Goal: Task Accomplishment & Management: Complete application form

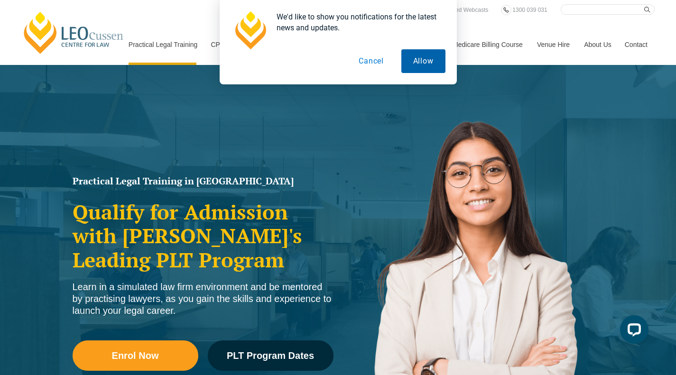
click at [421, 63] on button "Allow" at bounding box center [423, 61] width 44 height 24
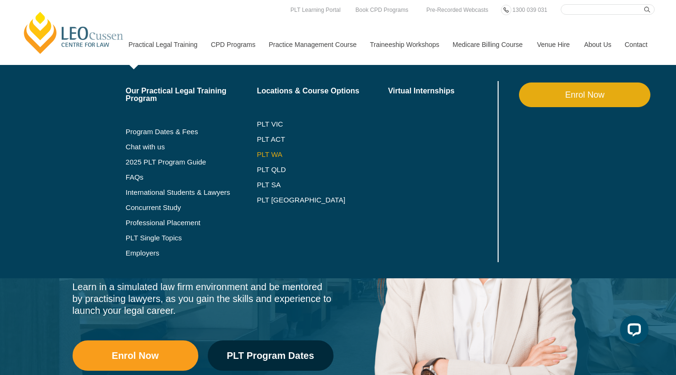
click at [276, 155] on link "PLT WA" at bounding box center [311, 155] width 108 height 8
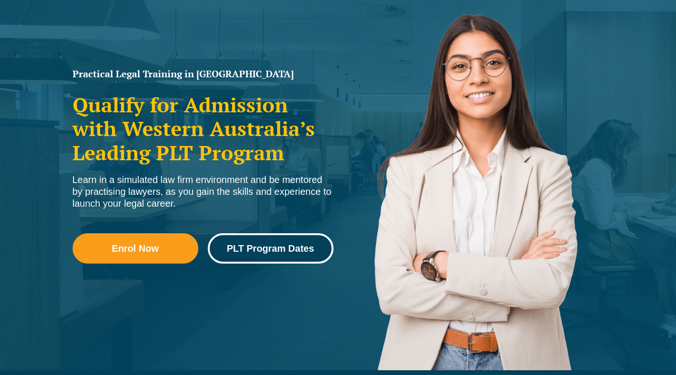
click at [264, 254] on link "PLT Program Dates" at bounding box center [271, 248] width 126 height 30
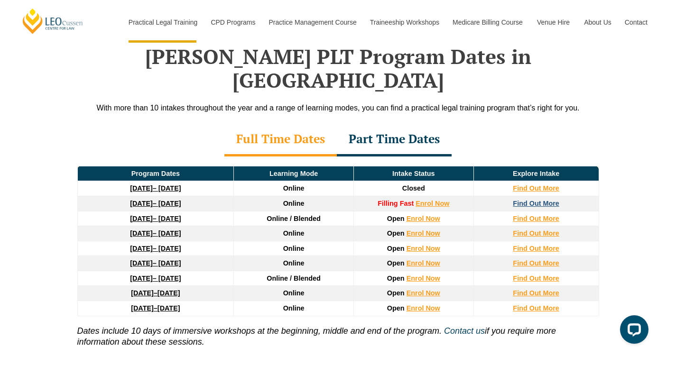
click at [526, 200] on strong "Find Out More" at bounding box center [536, 204] width 47 height 8
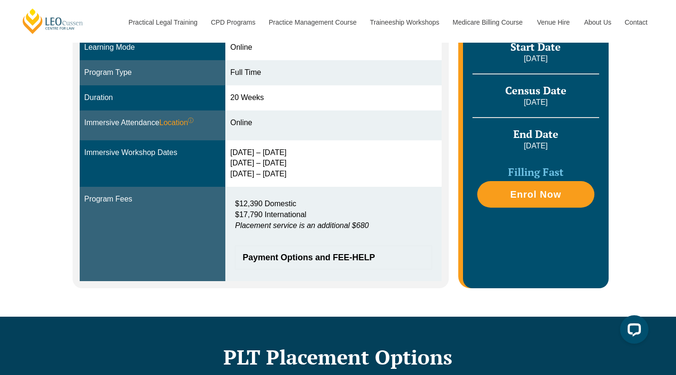
scroll to position [268, 0]
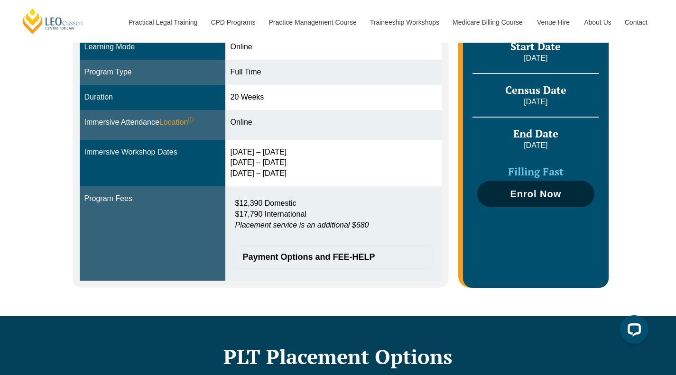
click at [570, 197] on span "Enrol Now" at bounding box center [535, 193] width 107 height 9
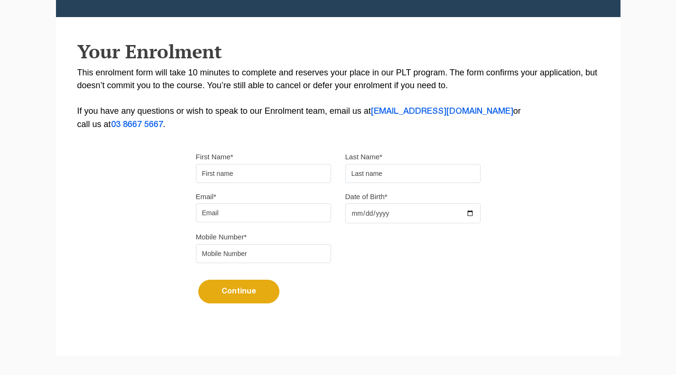
scroll to position [175, 0]
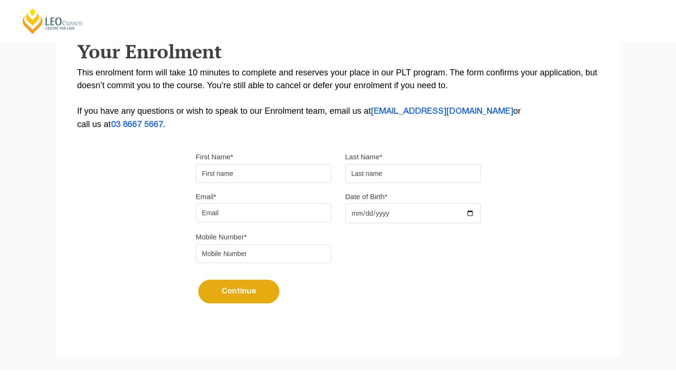
click at [283, 168] on input "First Name*" at bounding box center [263, 173] width 135 height 19
type input "Namoonga"
type input "Nangongwe"
type input "namonga2@gmail.com"
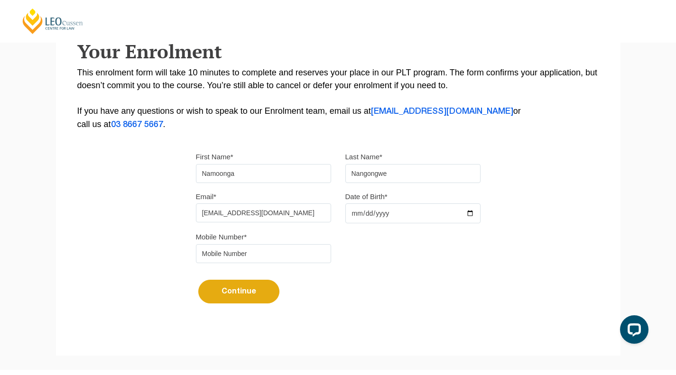
type input "0410663416"
click at [356, 214] on input "Date of Birth*" at bounding box center [412, 214] width 135 height 20
type input "2002-12-13"
click at [251, 293] on button "Continue" at bounding box center [238, 292] width 81 height 24
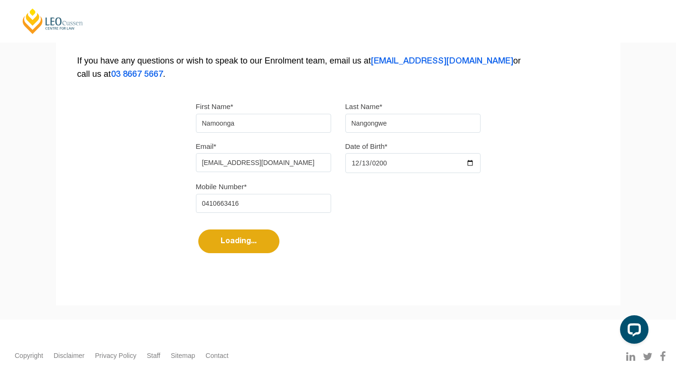
select select
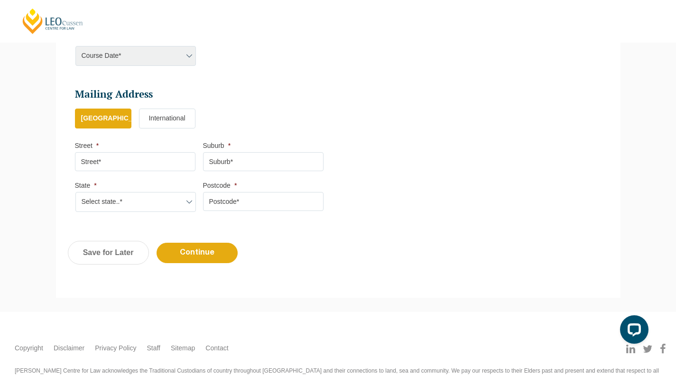
scroll to position [505, 0]
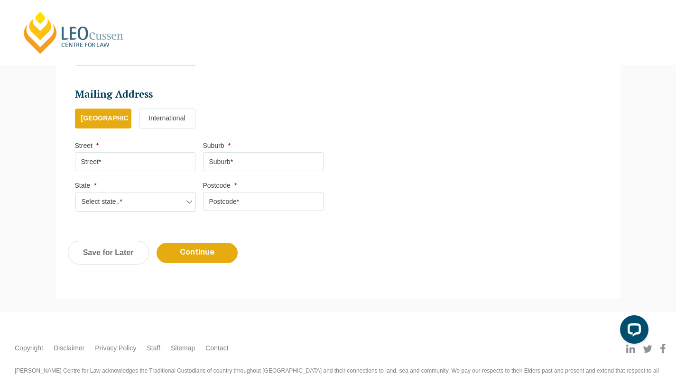
click at [161, 167] on input "Street *" at bounding box center [135, 161] width 121 height 19
type input "77 Macadamia Loop"
type input "Piara Waters 6112"
select select "WA"
type input "6112"
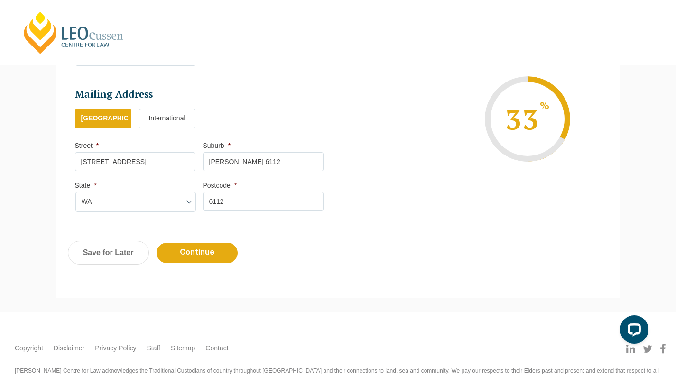
click at [285, 161] on input "Piara Waters 6112" at bounding box center [263, 161] width 121 height 19
type input "Piara Waters"
click at [221, 244] on input "Continue" at bounding box center [197, 253] width 81 height 20
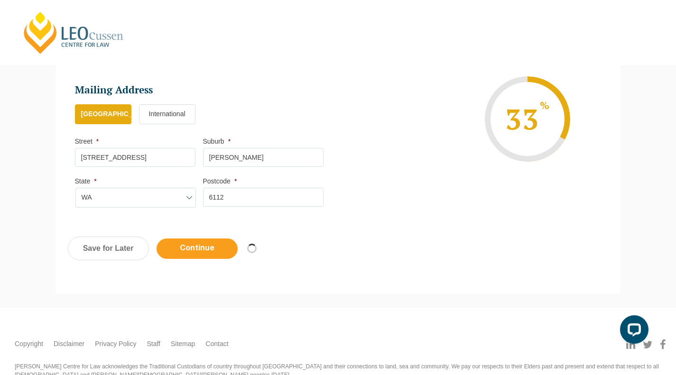
select select
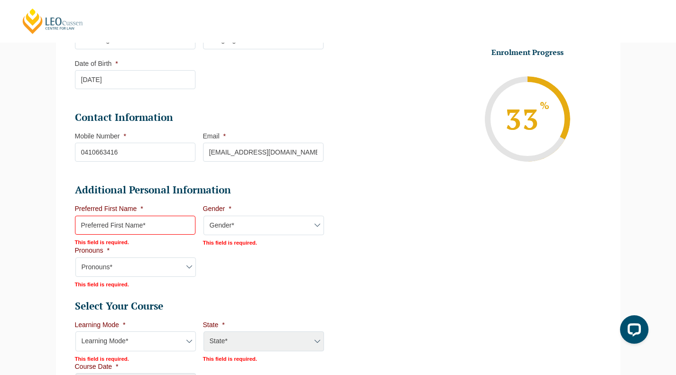
scroll to position [224, 0]
click at [148, 229] on input "Preferred First Name *" at bounding box center [135, 224] width 121 height 19
type input "Namoonga"
select select "WA"
select select
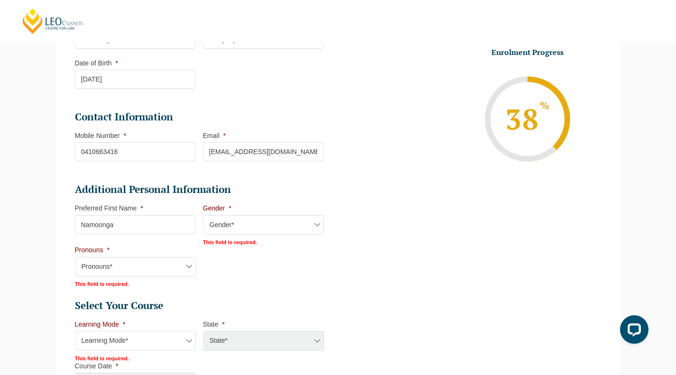
click at [233, 222] on select "Gender* Male Female Nonbinary Intersex Prefer not to disclose Other" at bounding box center [264, 225] width 121 height 20
select select "Female"
click at [204, 215] on select "Gender* Male Female Nonbinary Intersex Prefer not to disclose Other" at bounding box center [264, 225] width 121 height 20
click at [156, 264] on select "Pronouns* She/Her/Hers He/Him/His They/Them/Theirs Other Prefer not to disclose" at bounding box center [135, 266] width 121 height 20
select select "She/Her/Hers"
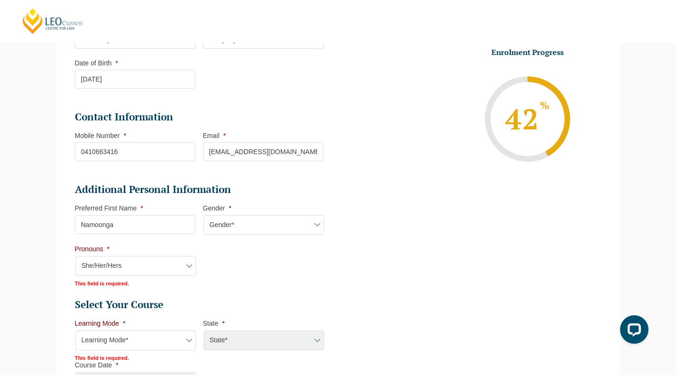
click at [75, 256] on select "Pronouns* She/Her/Hers He/Him/His They/Them/Theirs Other Prefer not to disclose" at bounding box center [135, 266] width 121 height 20
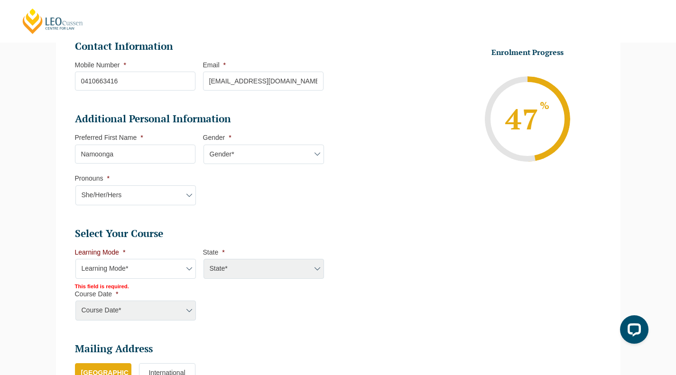
scroll to position [363, 0]
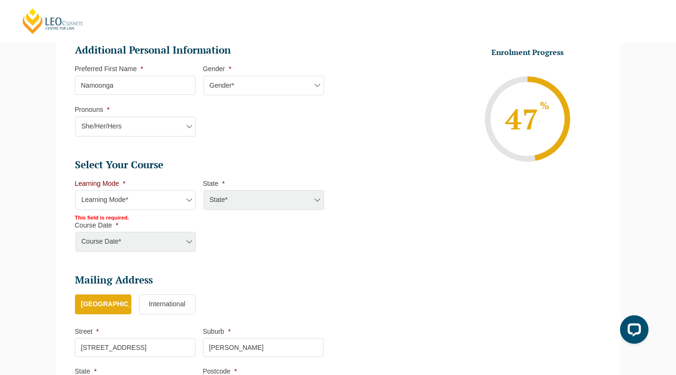
click at [178, 202] on select "Learning Mode* Online Full Time Learning Online Part Time Learning Blended Full…" at bounding box center [135, 200] width 121 height 20
select select "Online Full Time Learning"
click at [75, 190] on select "Learning Mode* Online Full Time Learning Online Part Time Learning Blended Full…" at bounding box center [135, 200] width 121 height 20
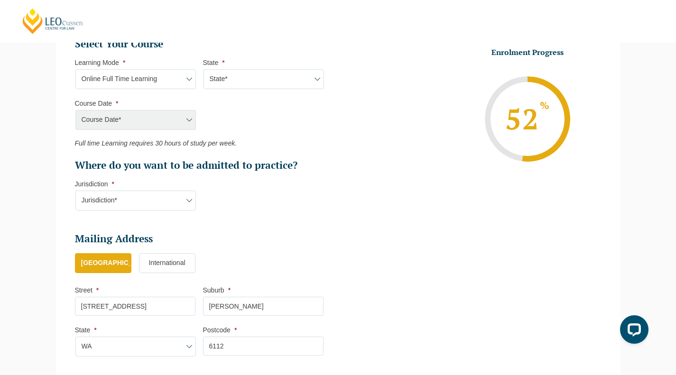
scroll to position [484, 0]
click at [183, 194] on select "Jurisdiction* VIC ACT/NSW SA WA QLD" at bounding box center [135, 201] width 121 height 20
select select "WA"
click at [75, 191] on select "Jurisdiction* VIC ACT/NSW SA WA QLD" at bounding box center [135, 201] width 121 height 20
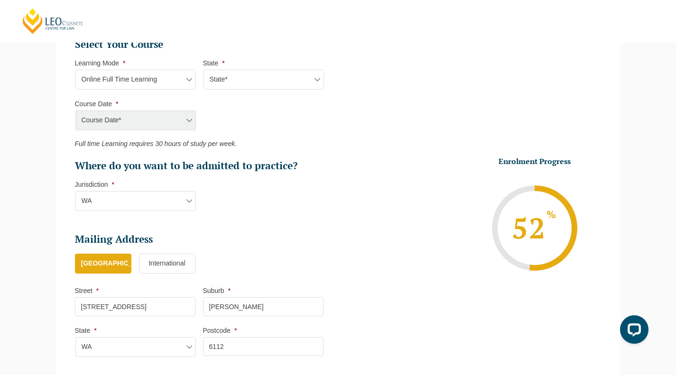
scroll to position [636, 0]
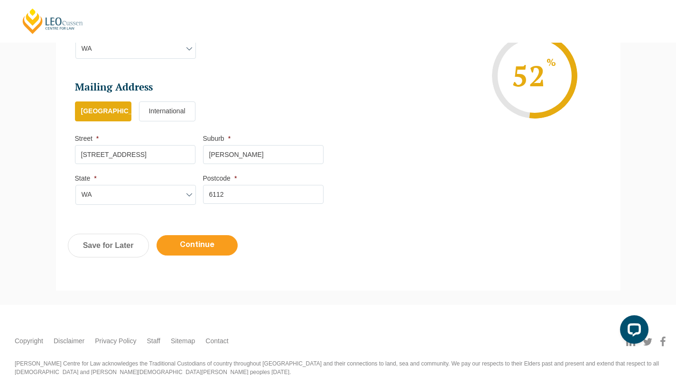
click at [211, 247] on input "Continue" at bounding box center [197, 245] width 81 height 20
select select "Online Full Time Learning"
select select
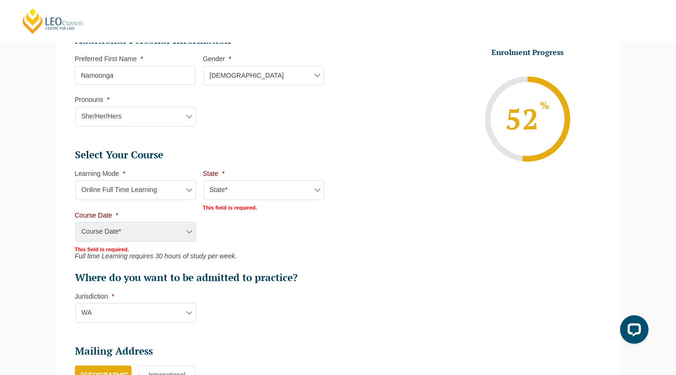
scroll to position [376, 0]
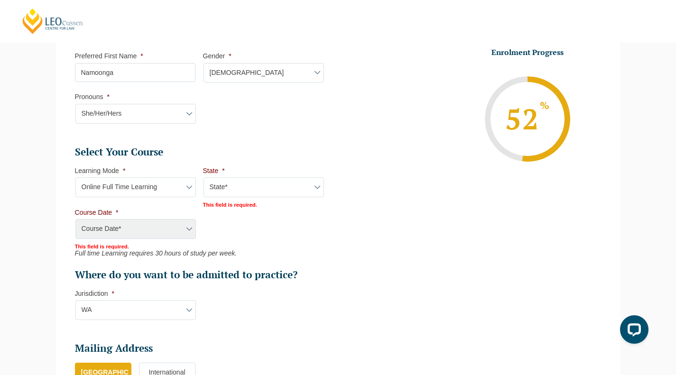
click at [254, 188] on select "State* National (ACT/NSW, VIC, QLD, SA, WA)" at bounding box center [264, 187] width 121 height 20
select select "National (ACT/NSW, VIC, QLD, SA, WA)"
click at [204, 177] on select "State* National (ACT/NSW, VIC, QLD, SA, WA)" at bounding box center [264, 187] width 121 height 20
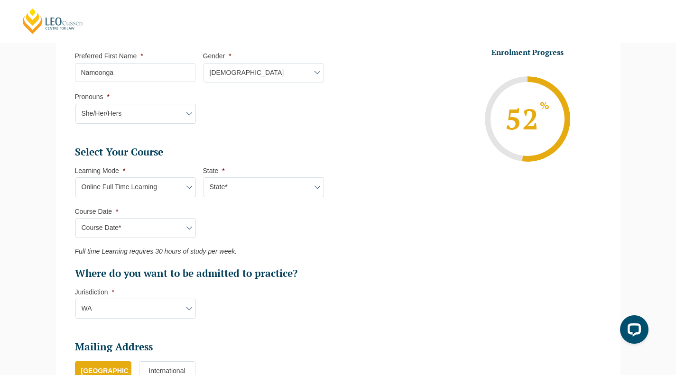
click at [182, 231] on select "Course Date* December 2025 (08-Dec-2025 to 16-May-2026) January 2026 (27-Jan-20…" at bounding box center [135, 228] width 121 height 20
select select "December 2025 (08-Dec-2025 to 16-May-2026)"
click at [75, 218] on select "Course Date* December 2025 (08-Dec-2025 to 16-May-2026) January 2026 (27-Jan-20…" at bounding box center [135, 228] width 121 height 20
type input "Intake 11 December 2025 FT"
type input "Practical Legal Training (NAT)"
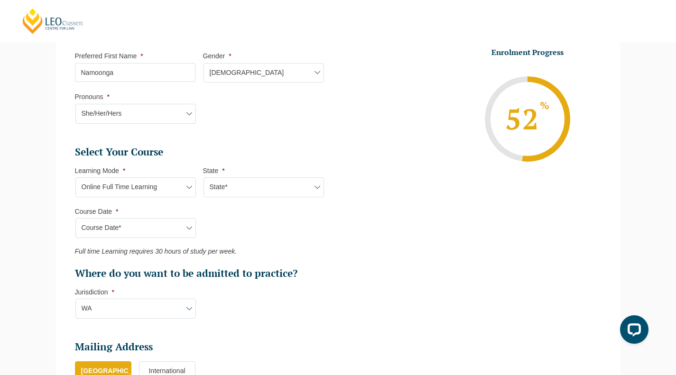
select select "NAT PLT (DEC) 2025 Full Time Online"
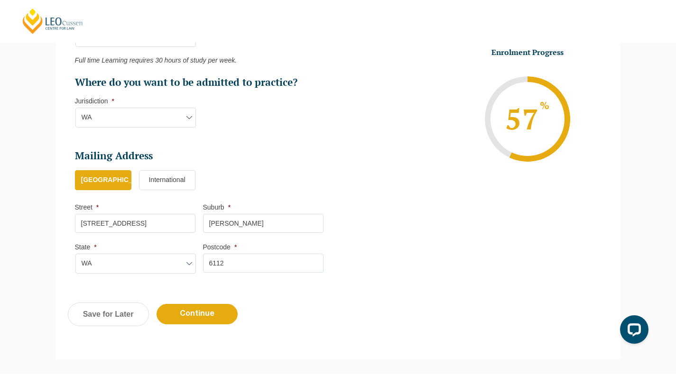
scroll to position [568, 0]
click at [198, 315] on input "Continue" at bounding box center [197, 314] width 81 height 20
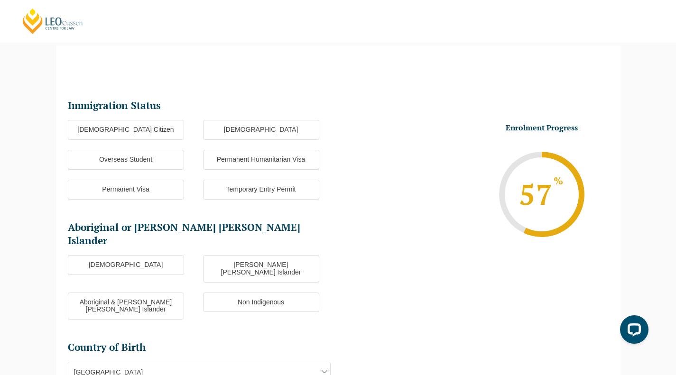
scroll to position [82, 0]
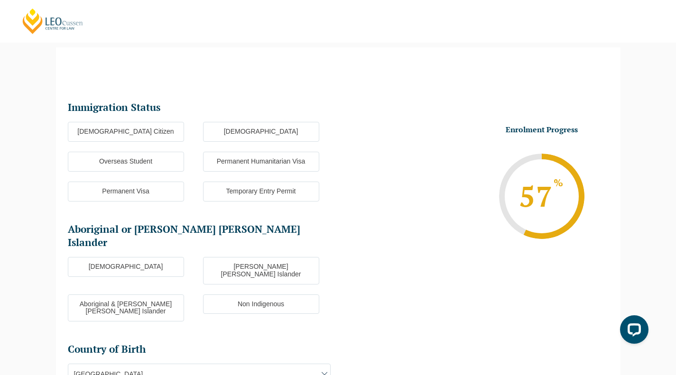
click at [161, 125] on label "Australian Citizen" at bounding box center [126, 132] width 116 height 20
click at [0, 0] on input "Australian Citizen" at bounding box center [0, 0] width 0 height 0
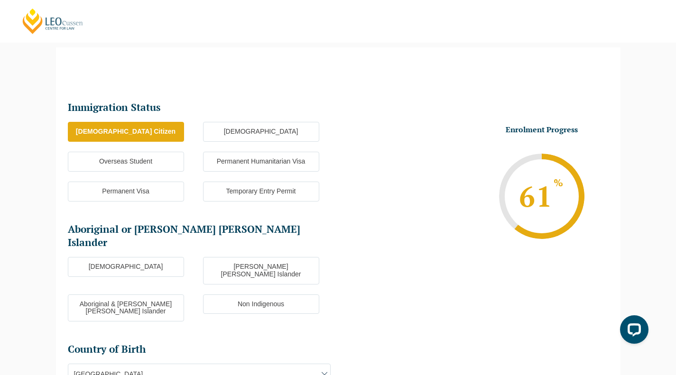
click at [234, 295] on label "Non Indigenous" at bounding box center [261, 305] width 116 height 20
click at [0, 0] on input "Non Indigenous" at bounding box center [0, 0] width 0 height 0
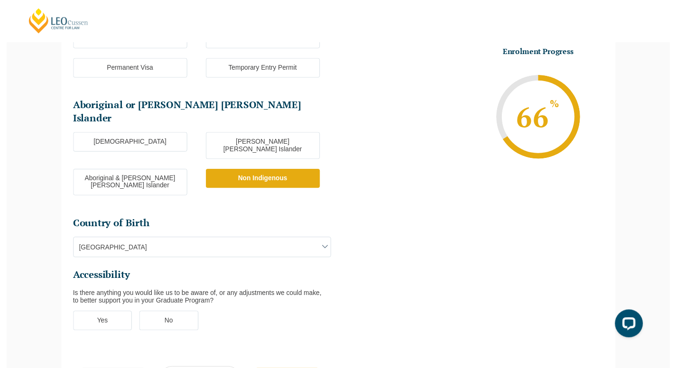
scroll to position [205, 0]
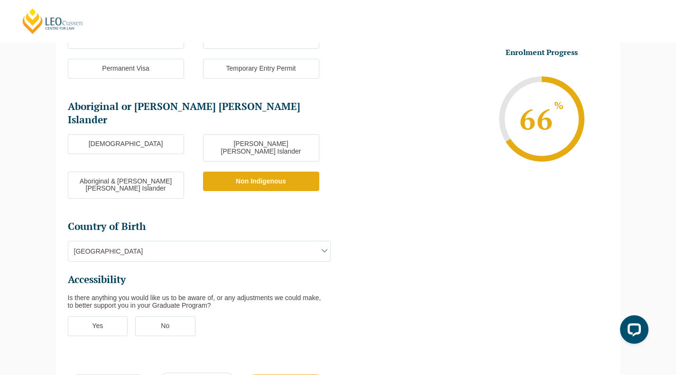
click at [239, 242] on span "Australia" at bounding box center [199, 252] width 262 height 20
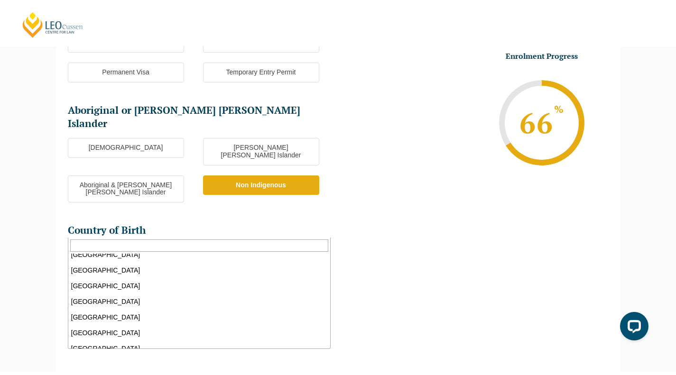
scroll to position [3929, 0]
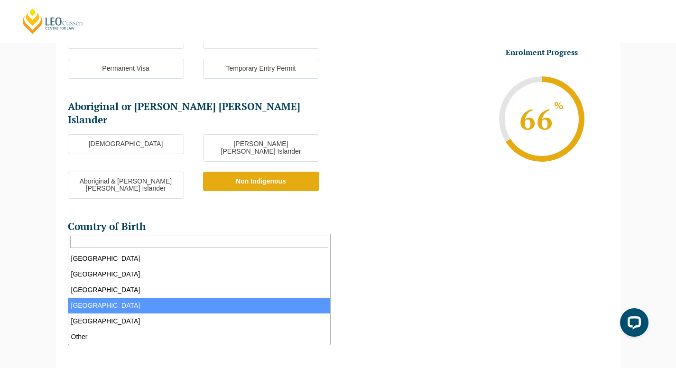
select select "Zambia 9231"
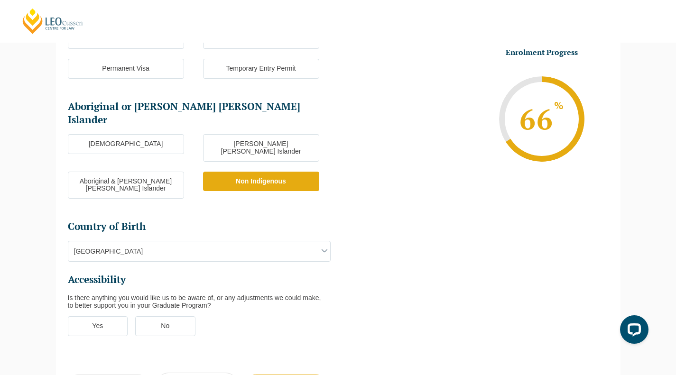
scroll to position [315, 0]
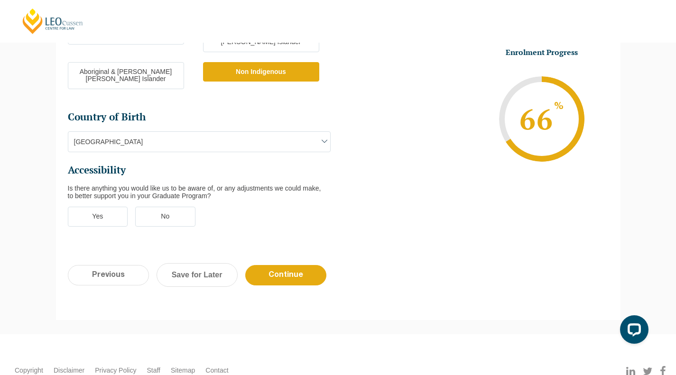
click at [157, 207] on label "No" at bounding box center [165, 217] width 60 height 20
click at [0, 0] on input "No" at bounding box center [0, 0] width 0 height 0
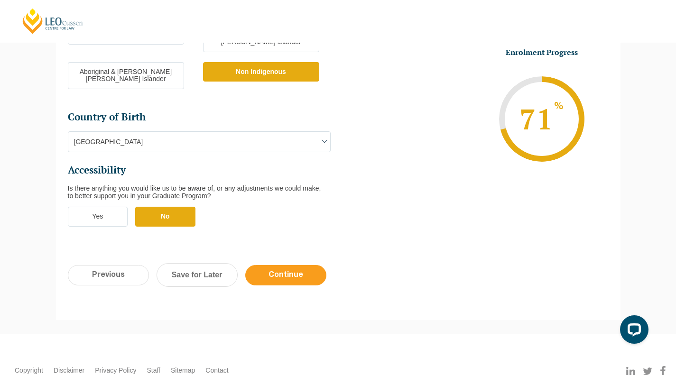
click at [267, 265] on input "Continue" at bounding box center [285, 275] width 81 height 20
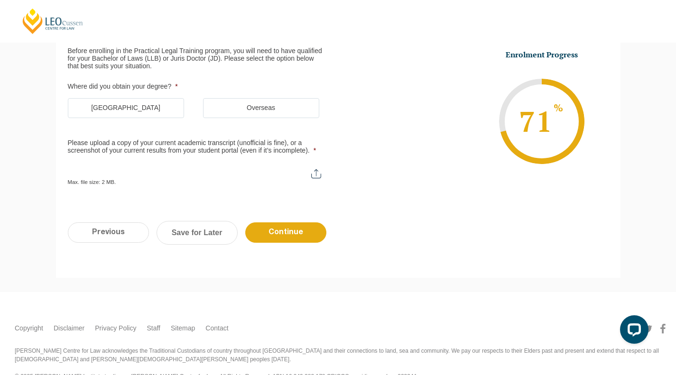
scroll to position [82, 0]
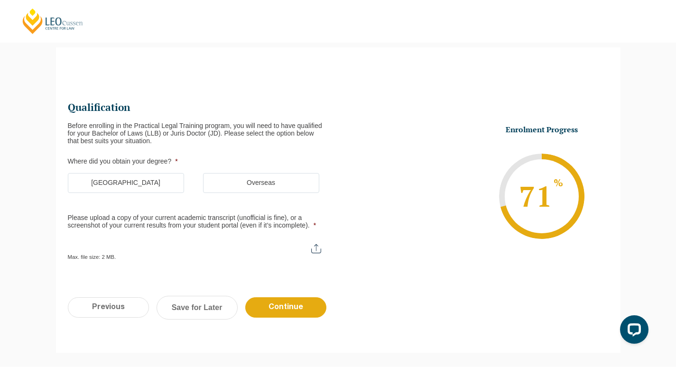
click at [160, 185] on label "Australia" at bounding box center [126, 183] width 116 height 20
click at [0, 0] on input "Australia" at bounding box center [0, 0] width 0 height 0
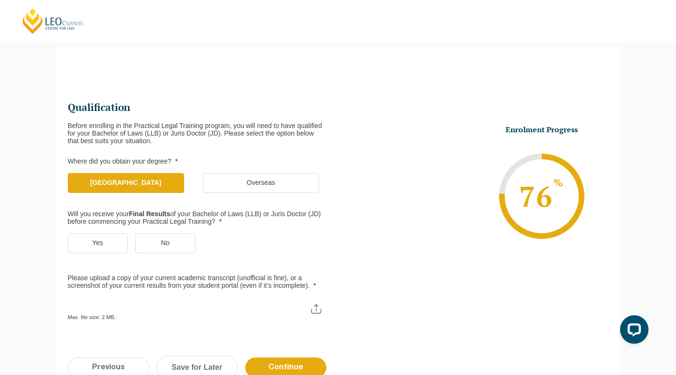
click at [108, 242] on label "Yes" at bounding box center [98, 243] width 60 height 20
click at [0, 0] on input "Yes" at bounding box center [0, 0] width 0 height 0
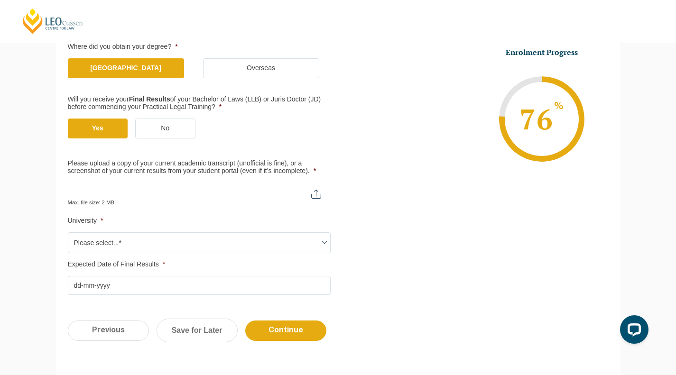
scroll to position [197, 0]
click at [310, 196] on input "Please upload a copy of your current academic transcript (unofficial is fine), …" at bounding box center [199, 190] width 263 height 16
type input "C:\fakepath\Academic Transcript June 2025.pdf"
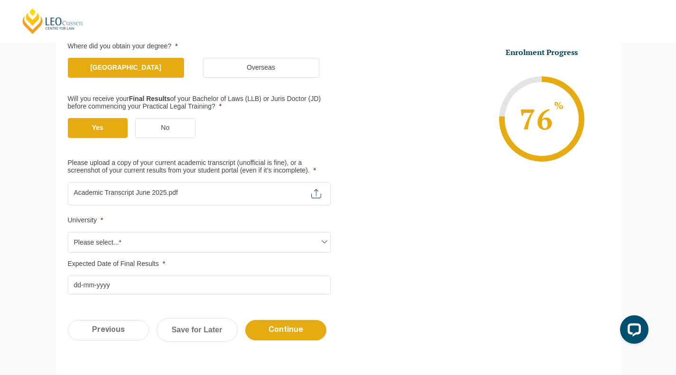
click at [192, 245] on span "Please select...*" at bounding box center [199, 243] width 262 height 20
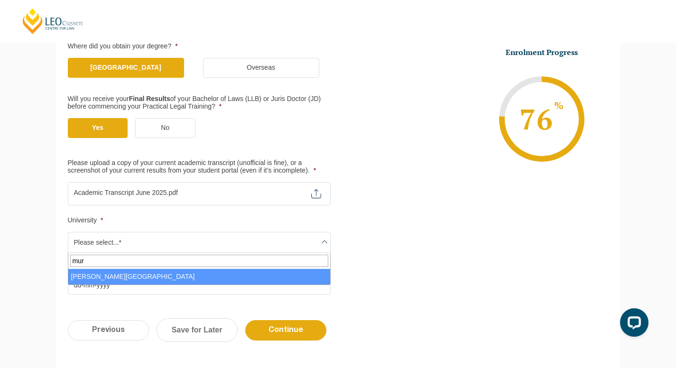
type input "mur"
select select "Murdoch University"
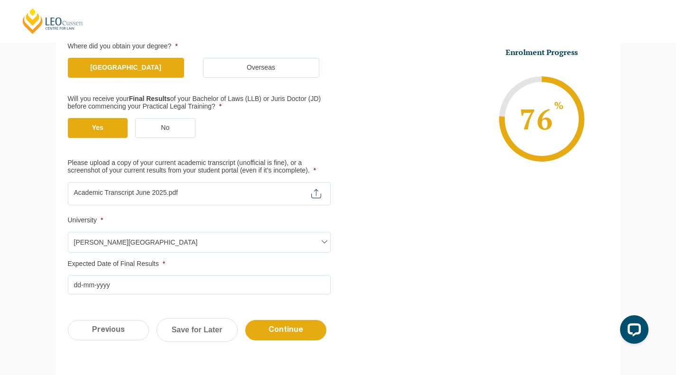
click at [157, 282] on input "Expected Date of Final Results *" at bounding box center [199, 285] width 263 height 19
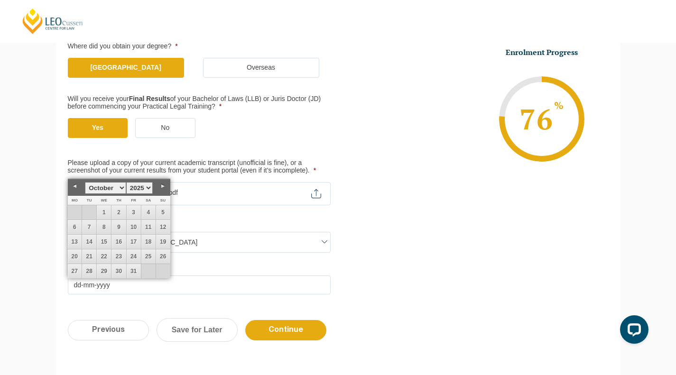
click at [161, 185] on link "Next" at bounding box center [163, 186] width 14 height 14
click at [136, 267] on link "28" at bounding box center [134, 271] width 14 height 14
type input "28-11-2025"
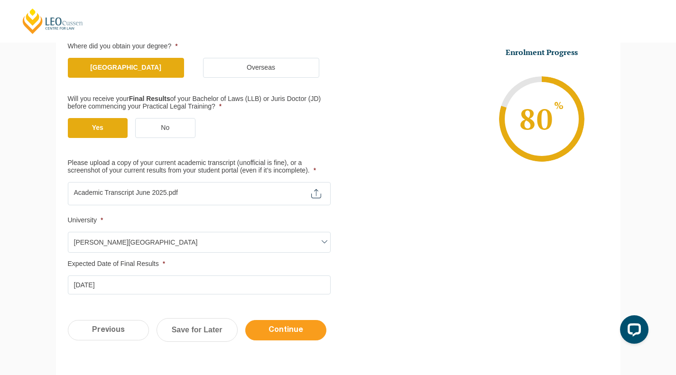
click at [289, 336] on input "Continue" at bounding box center [285, 330] width 81 height 20
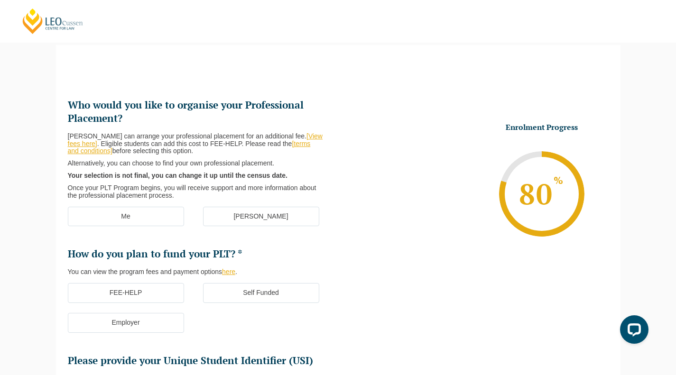
scroll to position [82, 0]
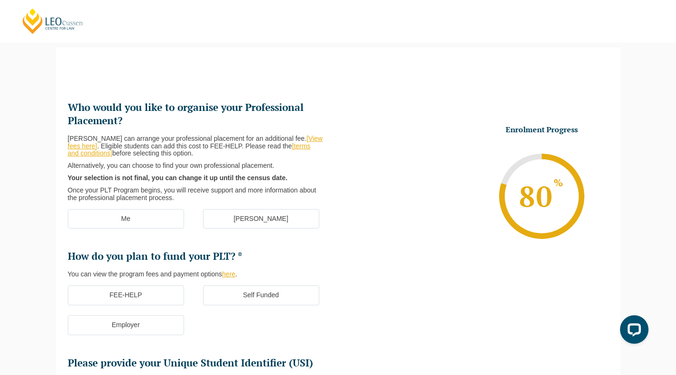
click at [230, 219] on label "[PERSON_NAME]" at bounding box center [261, 219] width 116 height 20
click at [0, 0] on input "[PERSON_NAME]" at bounding box center [0, 0] width 0 height 0
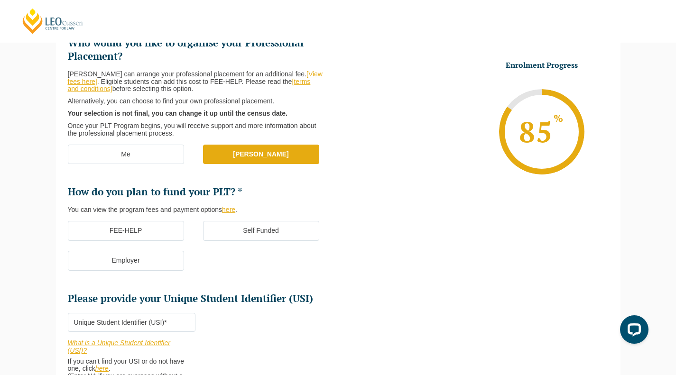
scroll to position [147, 0]
click at [158, 233] on label "FEE-HELP" at bounding box center [126, 231] width 116 height 20
click at [0, 0] on input "FEE-HELP" at bounding box center [0, 0] width 0 height 0
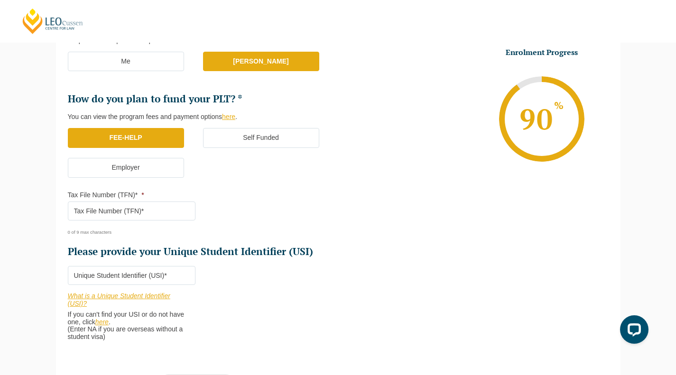
scroll to position [241, 0]
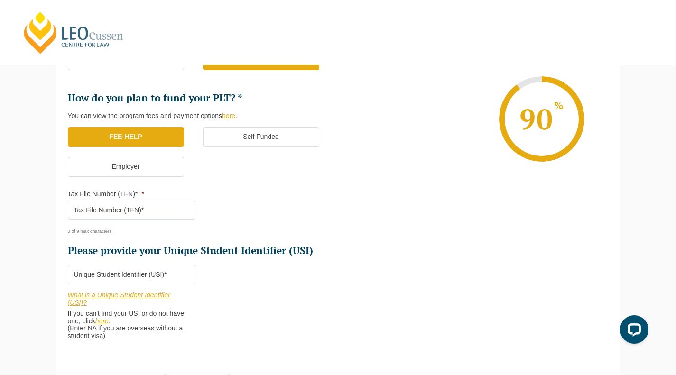
click at [116, 211] on input "Tax File Number (TFN)* *" at bounding box center [132, 210] width 128 height 19
paste input "535628186"
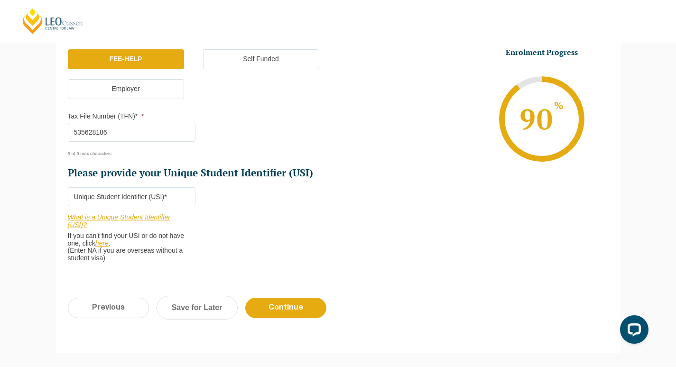
scroll to position [319, 0]
type input "535628186"
click at [149, 196] on input "Please provide your Unique Student Identifier (USI) *" at bounding box center [132, 196] width 128 height 19
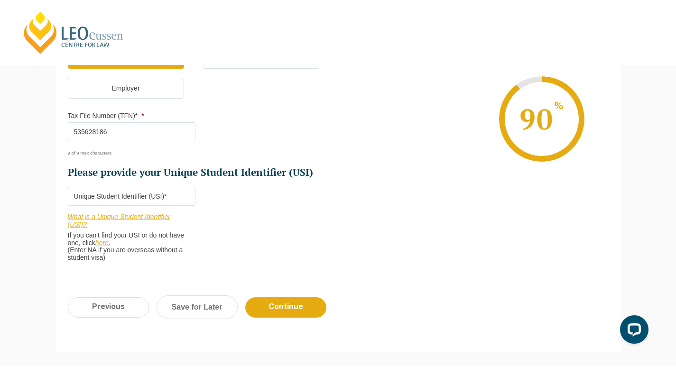
click at [137, 197] on input "Please provide your Unique Student Identifier (USI) *" at bounding box center [132, 196] width 128 height 19
paste input "CTCJ4FQ4SY"
type input "CTCJ4FQ4SY"
click at [291, 307] on input "Continue" at bounding box center [285, 308] width 81 height 20
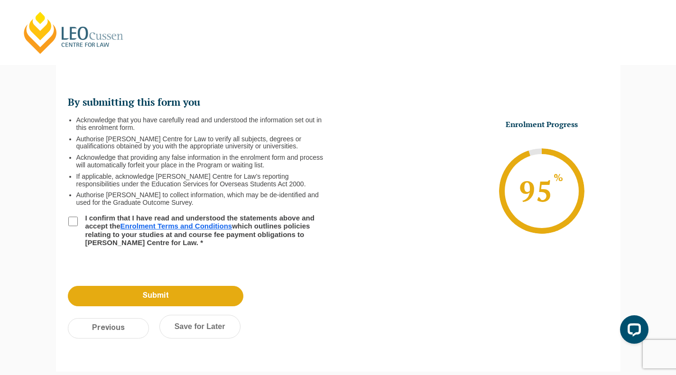
scroll to position [82, 0]
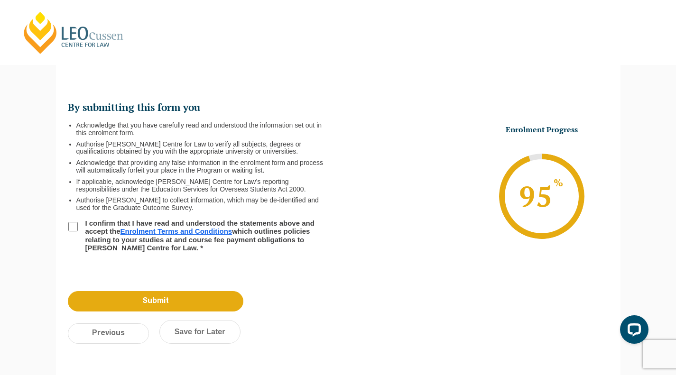
click at [76, 225] on input "I confirm that I have read and understood the statements above and accept the E…" at bounding box center [72, 226] width 9 height 9
checkbox input "true"
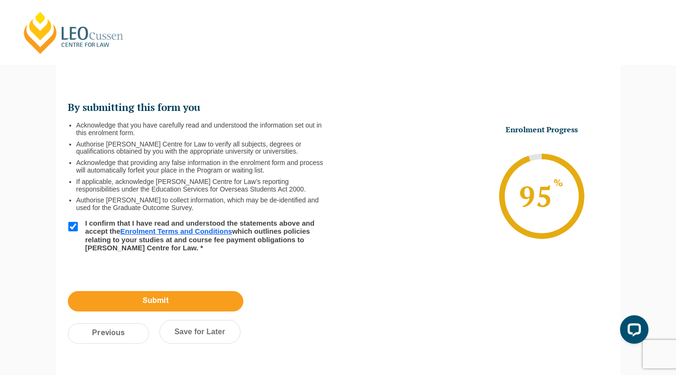
click at [135, 300] on input "Submit" at bounding box center [156, 301] width 176 height 20
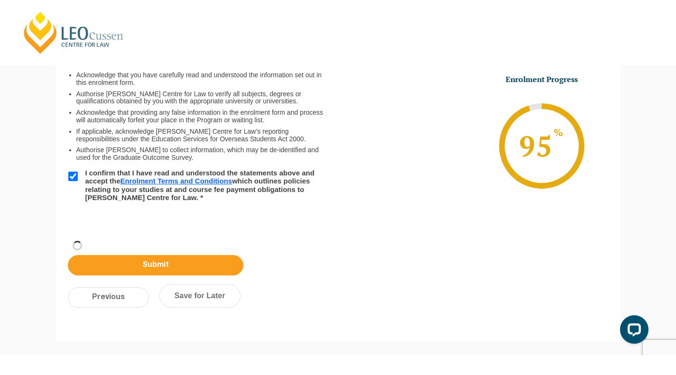
scroll to position [32, 0]
